Goal: Information Seeking & Learning: Learn about a topic

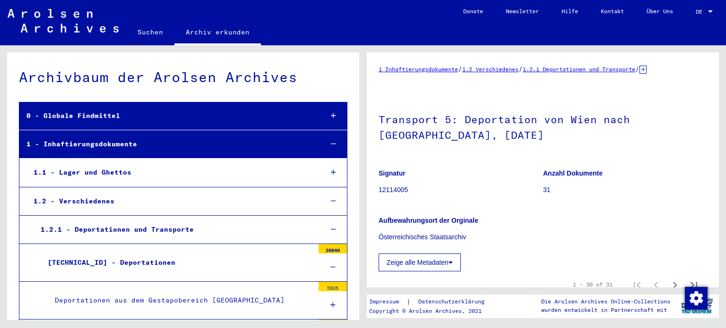
click at [131, 254] on div "[TECHNICAL_ID] - Deportationen" at bounding box center [177, 263] width 273 height 18
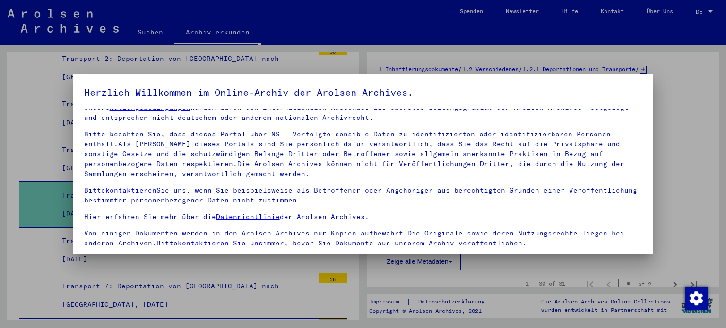
scroll to position [80, 0]
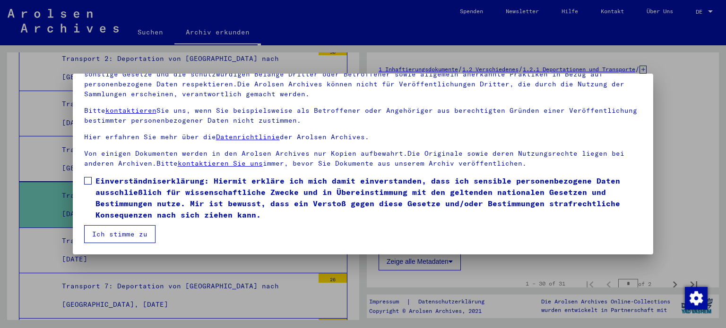
click at [134, 241] on button "Ich stimme zu" at bounding box center [119, 234] width 71 height 18
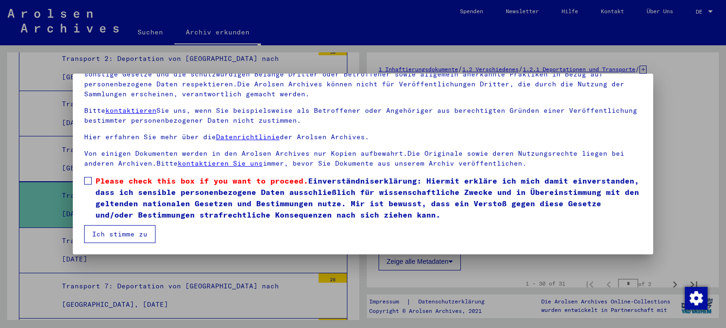
click at [131, 224] on mat-checkbox "Please check this box if you want to proceed. Einverständniserklärung: Hiermit …" at bounding box center [363, 200] width 558 height 50
click at [127, 209] on span "Please check this box if you want to proceed. Einverständniserklärung: Hiermit …" at bounding box center [368, 197] width 547 height 45
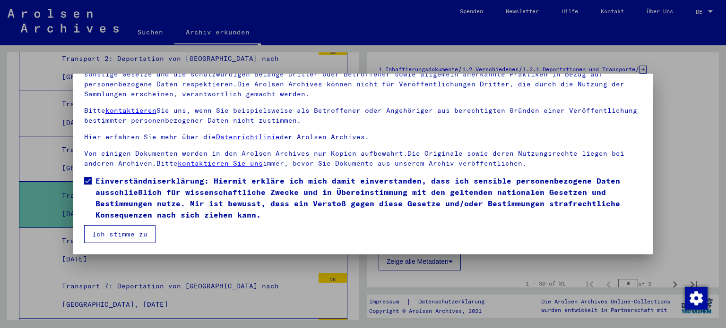
click at [110, 240] on button "Ich stimme zu" at bounding box center [119, 234] width 71 height 18
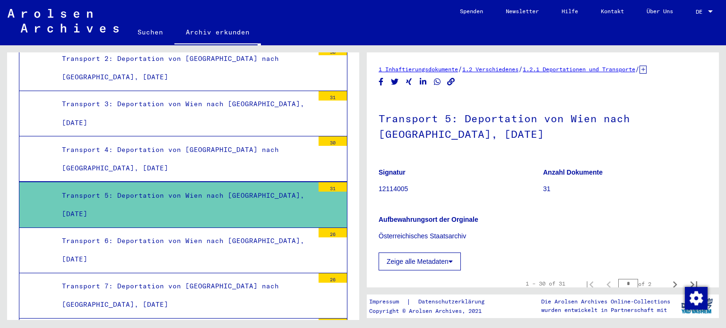
click at [183, 151] on div "Transport 4: Deportation von [GEOGRAPHIC_DATA] nach [GEOGRAPHIC_DATA], [DATE]" at bounding box center [184, 159] width 259 height 37
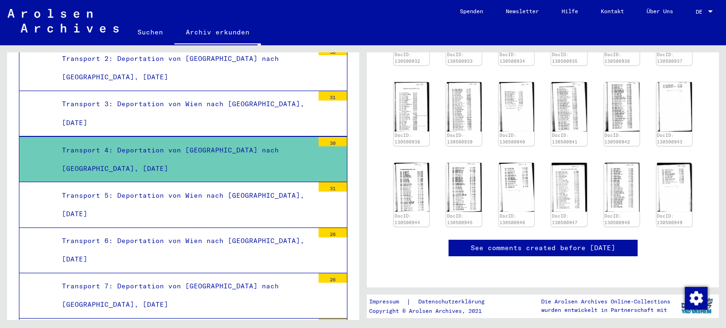
scroll to position [500, 0]
click at [440, 119] on div "DocID: 130500920 DocID: 130500921 DocID: 130500922 DocID: 130500923 DocID: 1305…" at bounding box center [543, 33] width 306 height 394
click at [454, 161] on img at bounding box center [463, 187] width 37 height 52
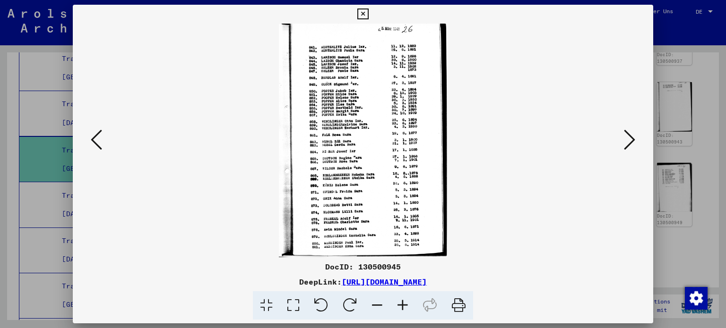
click at [619, 145] on img at bounding box center [363, 141] width 517 height 234
click at [633, 145] on icon at bounding box center [629, 140] width 11 height 23
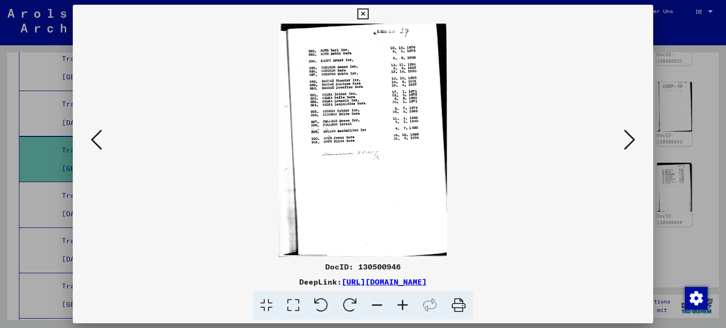
click at [89, 138] on button at bounding box center [96, 140] width 17 height 27
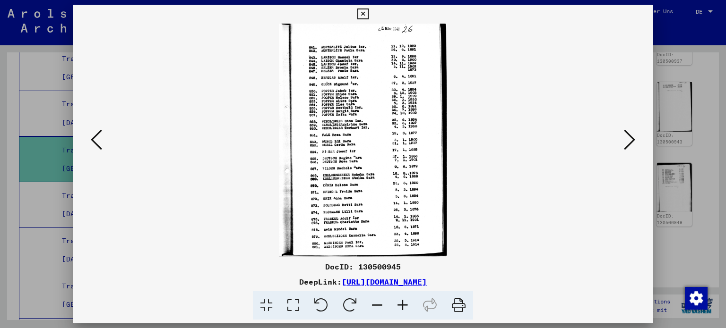
click at [89, 138] on button at bounding box center [96, 140] width 17 height 27
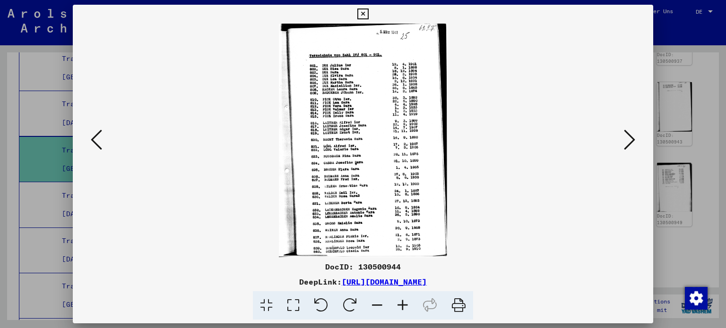
click at [89, 138] on button at bounding box center [96, 140] width 17 height 27
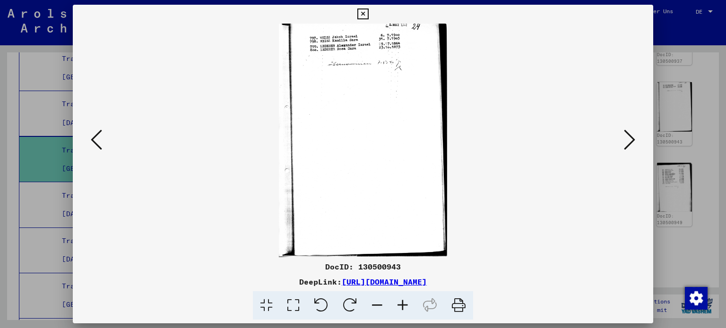
click at [89, 138] on button at bounding box center [96, 140] width 17 height 27
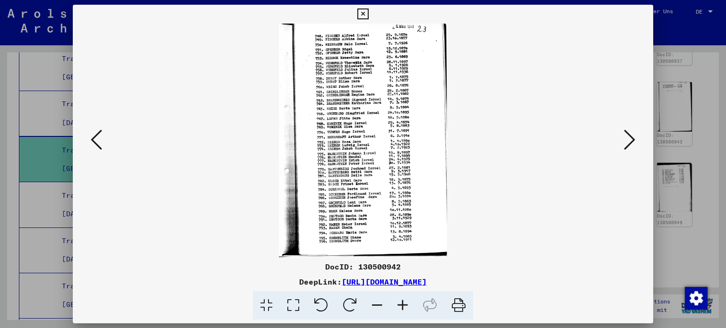
click at [89, 138] on button at bounding box center [96, 140] width 17 height 27
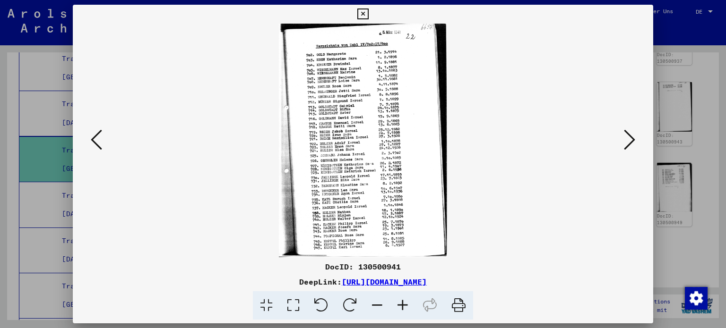
click at [89, 138] on button at bounding box center [96, 140] width 17 height 27
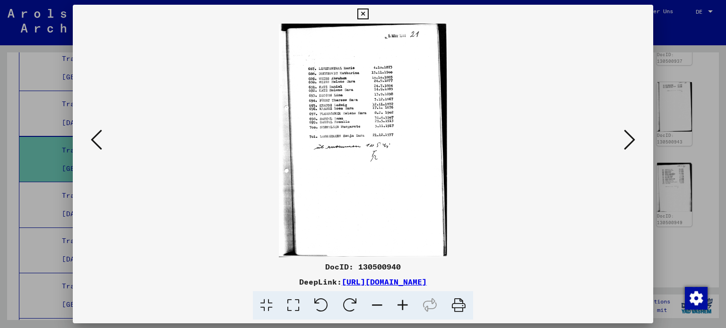
click at [89, 138] on button at bounding box center [96, 140] width 17 height 27
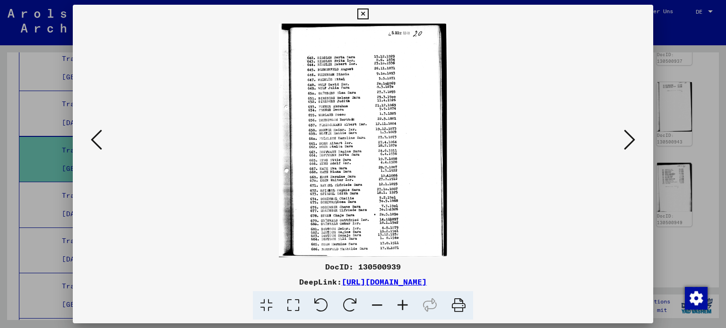
click at [89, 138] on button at bounding box center [96, 140] width 17 height 27
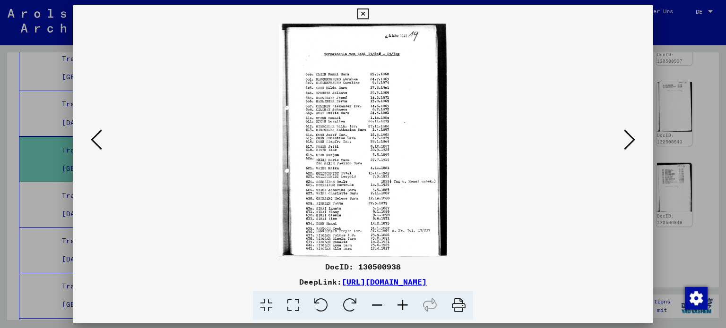
click at [89, 138] on button at bounding box center [96, 140] width 17 height 27
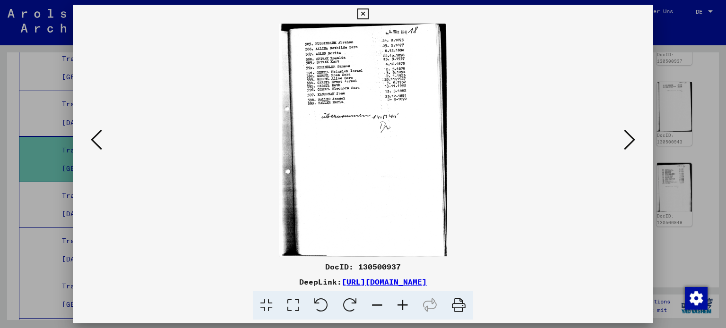
click at [89, 138] on button at bounding box center [96, 140] width 17 height 27
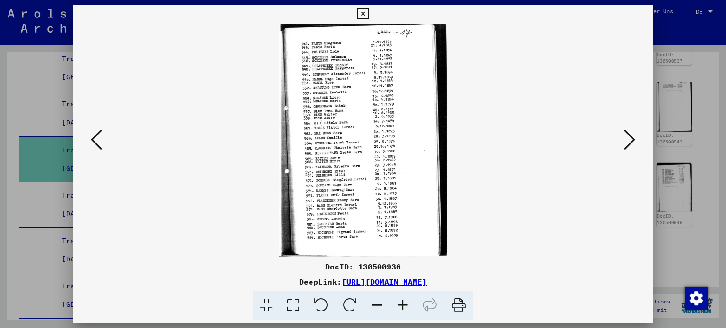
click at [89, 138] on button at bounding box center [96, 140] width 17 height 27
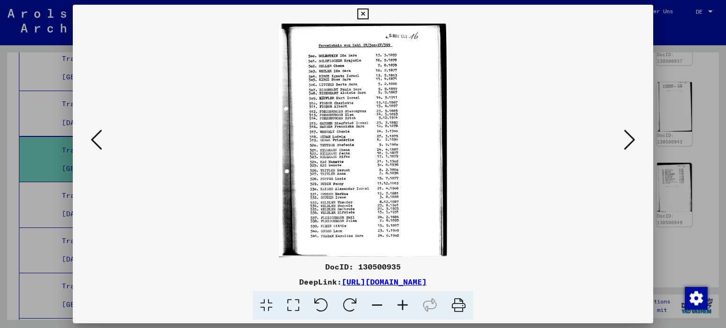
click at [89, 138] on button at bounding box center [96, 140] width 17 height 27
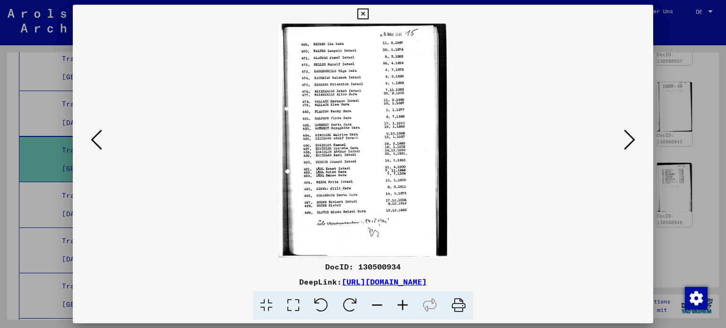
click at [89, 138] on button at bounding box center [96, 140] width 17 height 27
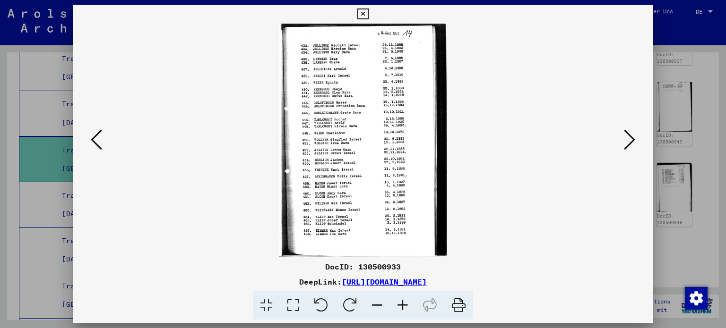
click at [632, 132] on icon at bounding box center [629, 140] width 11 height 23
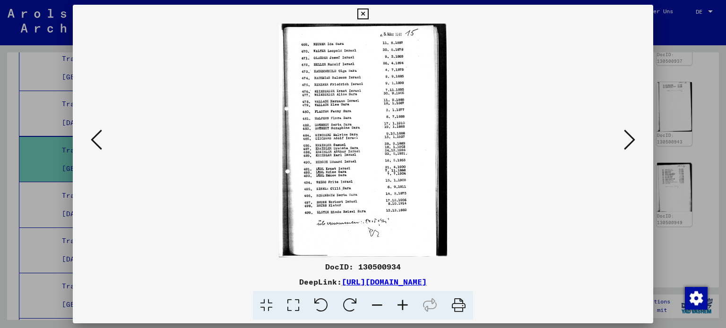
click at [93, 150] on icon at bounding box center [96, 140] width 11 height 23
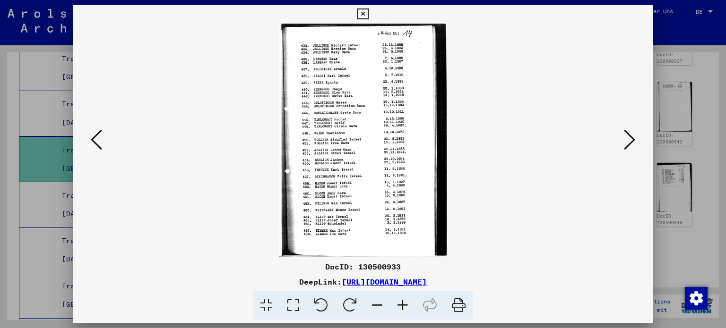
click at [93, 150] on icon at bounding box center [96, 140] width 11 height 23
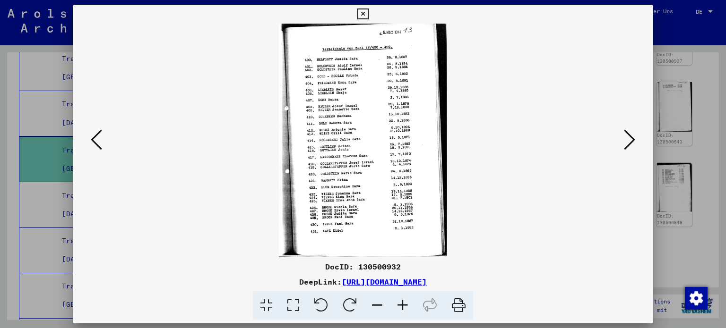
click at [93, 150] on icon at bounding box center [96, 140] width 11 height 23
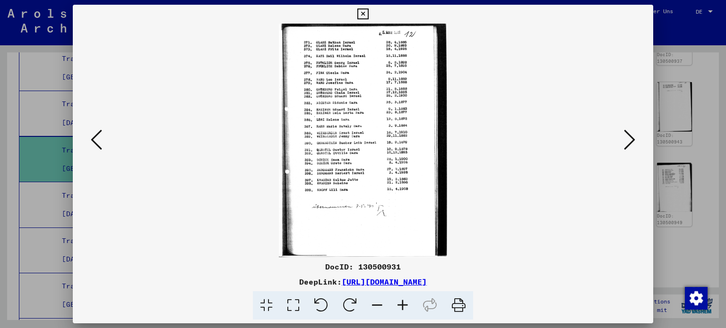
click at [93, 150] on icon at bounding box center [96, 140] width 11 height 23
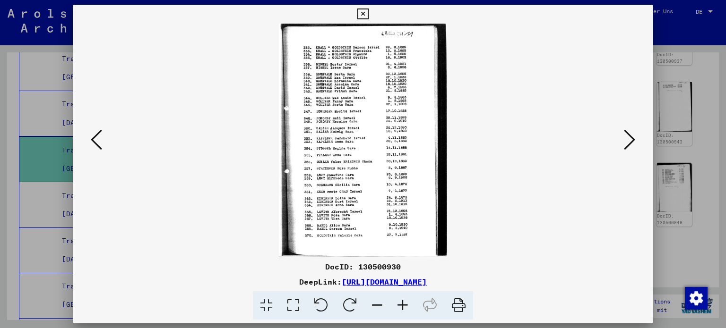
click at [93, 150] on icon at bounding box center [96, 140] width 11 height 23
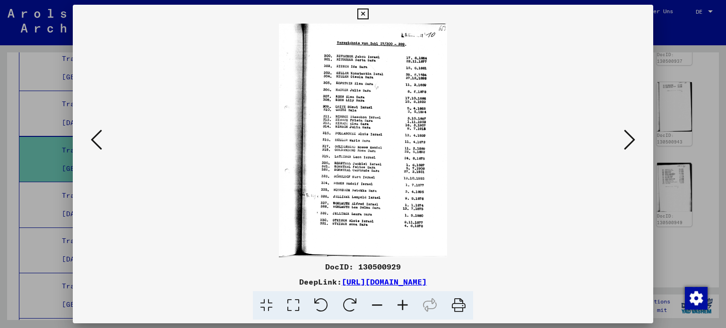
click at [93, 150] on icon at bounding box center [96, 140] width 11 height 23
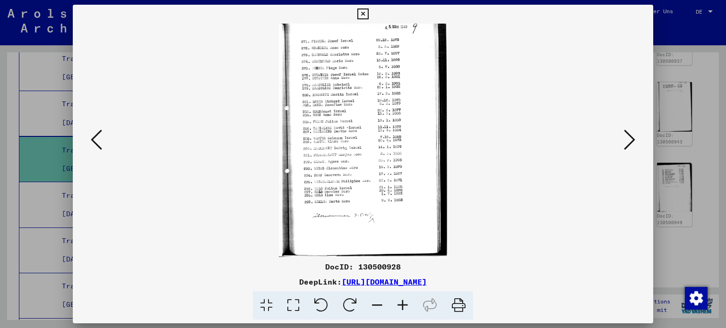
click at [93, 150] on icon at bounding box center [96, 140] width 11 height 23
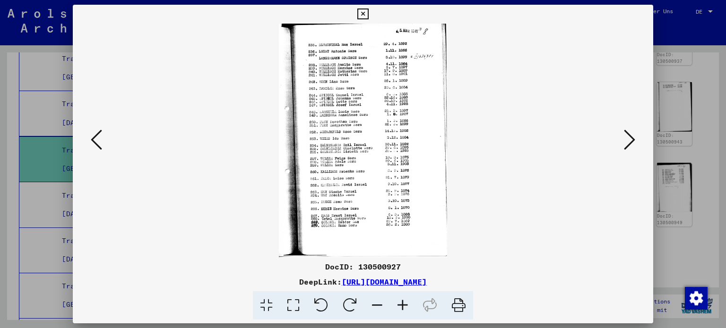
click at [93, 150] on icon at bounding box center [96, 140] width 11 height 23
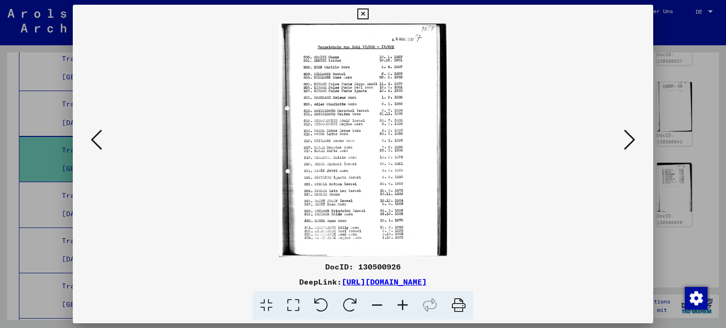
click at [93, 150] on icon at bounding box center [96, 140] width 11 height 23
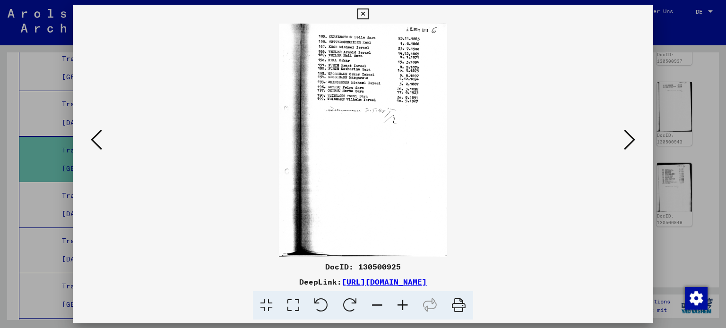
click at [93, 150] on icon at bounding box center [96, 140] width 11 height 23
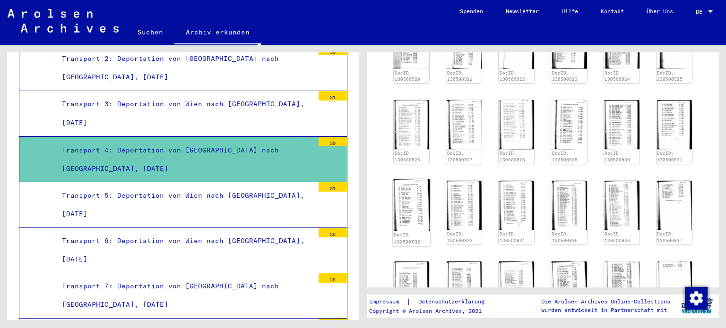
click at [428, 145] on div "DocID: 130500920 DocID: 130500921 DocID: 130500922 DocID: 130500923 DocID: 1305…" at bounding box center [543, 213] width 306 height 394
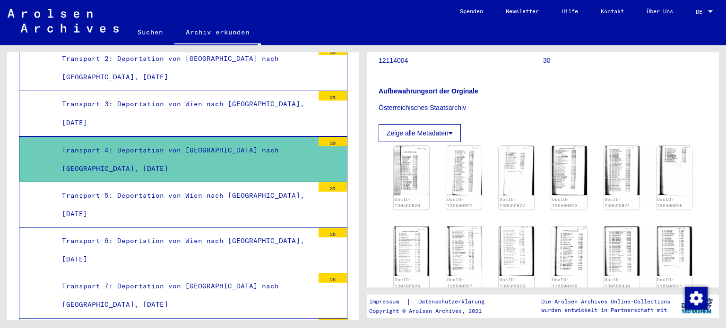
scroll to position [127, 0]
click at [407, 134] on button "Zeige alle Metadaten" at bounding box center [420, 135] width 82 height 18
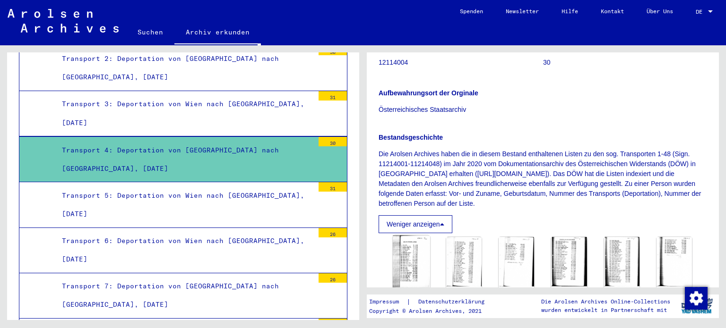
click at [412, 249] on img at bounding box center [411, 262] width 37 height 52
